Goal: Information Seeking & Learning: Learn about a topic

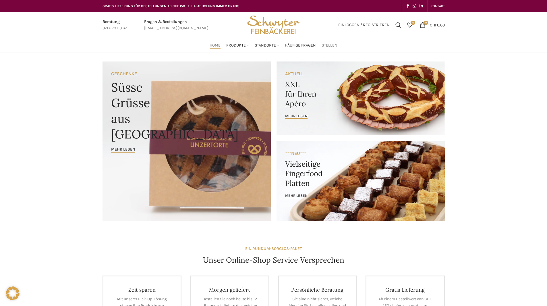
click at [328, 46] on span "Stellen" at bounding box center [330, 45] width 16 height 5
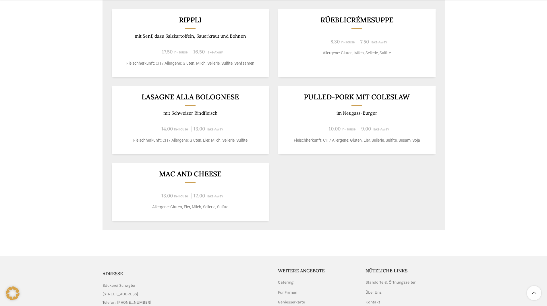
scroll to position [345, 0]
